Goal: Task Accomplishment & Management: Manage account settings

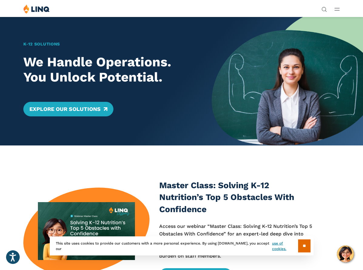
click at [337, 9] on icon "Open Main Menu" at bounding box center [337, 9] width 5 height 3
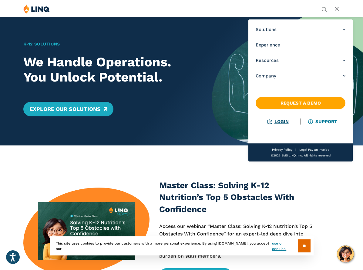
click at [281, 119] on li "Login" at bounding box center [278, 121] width 45 height 7
click at [281, 122] on link "Login" at bounding box center [278, 121] width 21 height 5
